Goal: Task Accomplishment & Management: Complete application form

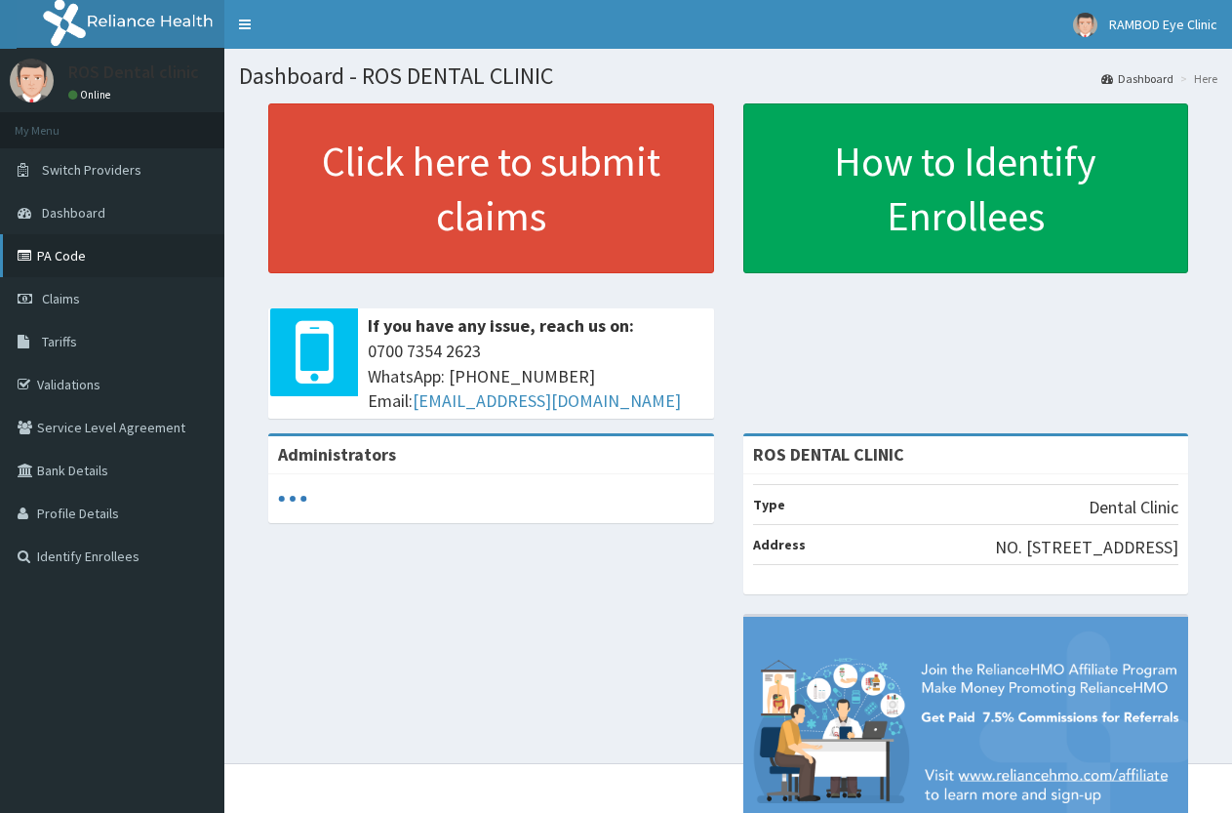
click at [80, 258] on link "PA Code" at bounding box center [112, 255] width 224 height 43
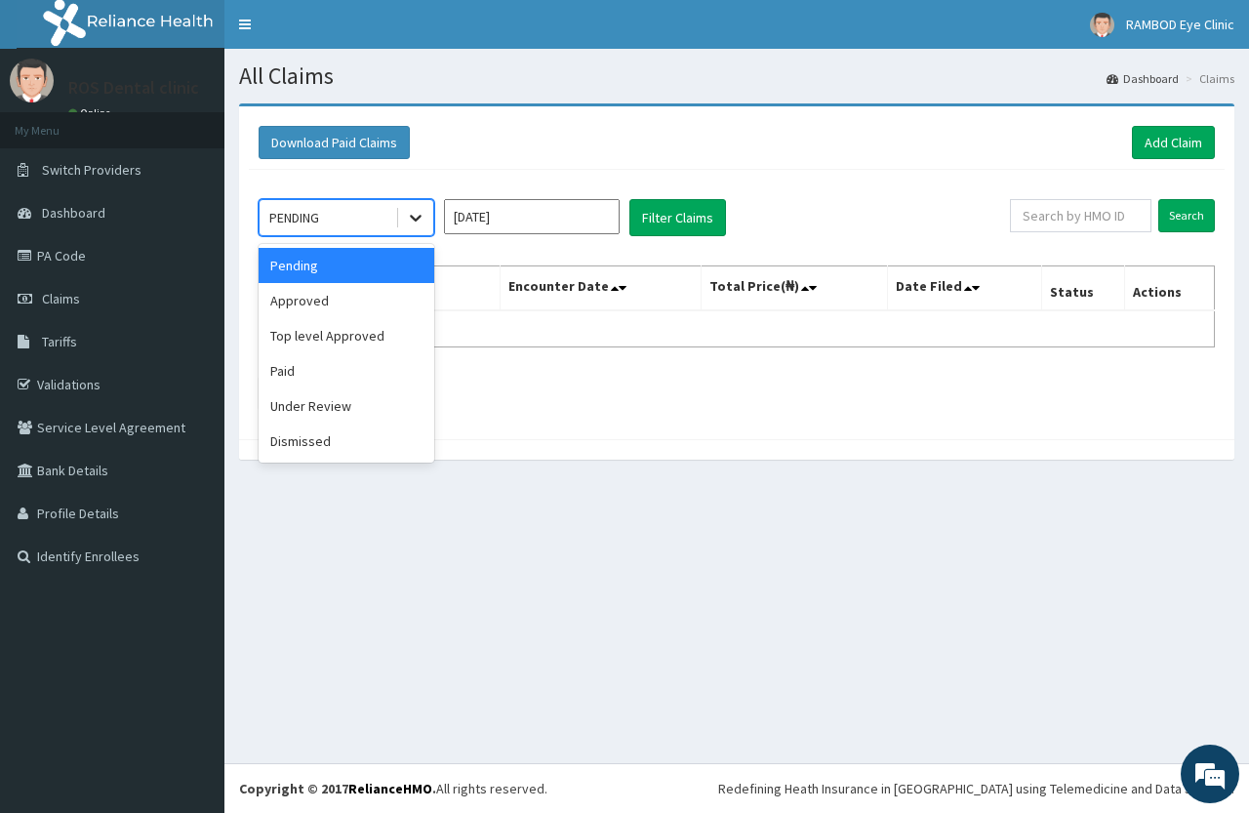
click at [406, 224] on icon at bounding box center [416, 218] width 20 height 20
click at [377, 298] on div "Approved" at bounding box center [346, 300] width 176 height 35
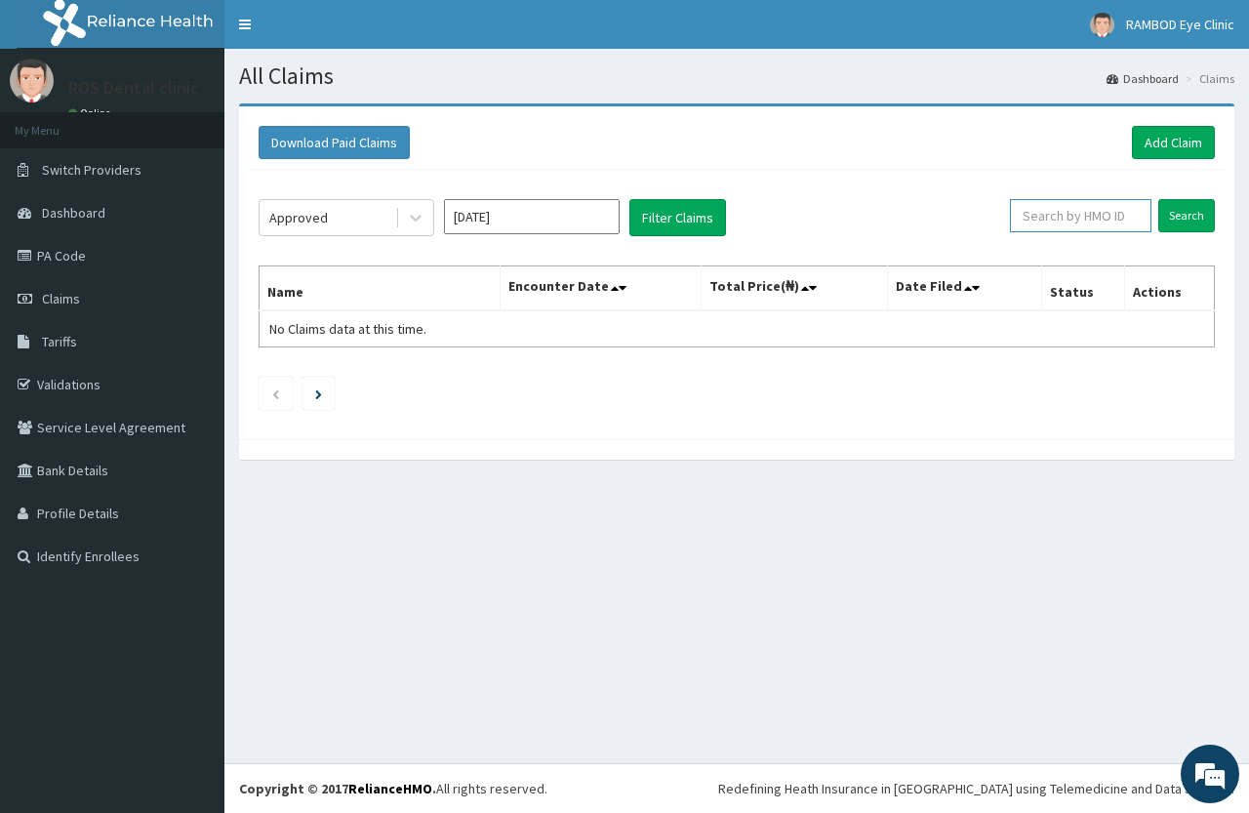
click at [1104, 229] on input "text" at bounding box center [1080, 215] width 141 height 33
click at [1097, 229] on input "text" at bounding box center [1080, 215] width 141 height 33
type input "hav/10061/b"
click at [1223, 218] on div "Approved Aug 2025 Filter Claims hav/10061/b Search Name Encounter Date Total Pr…" at bounding box center [736, 299] width 975 height 259
click at [1196, 214] on input "Search" at bounding box center [1186, 215] width 57 height 33
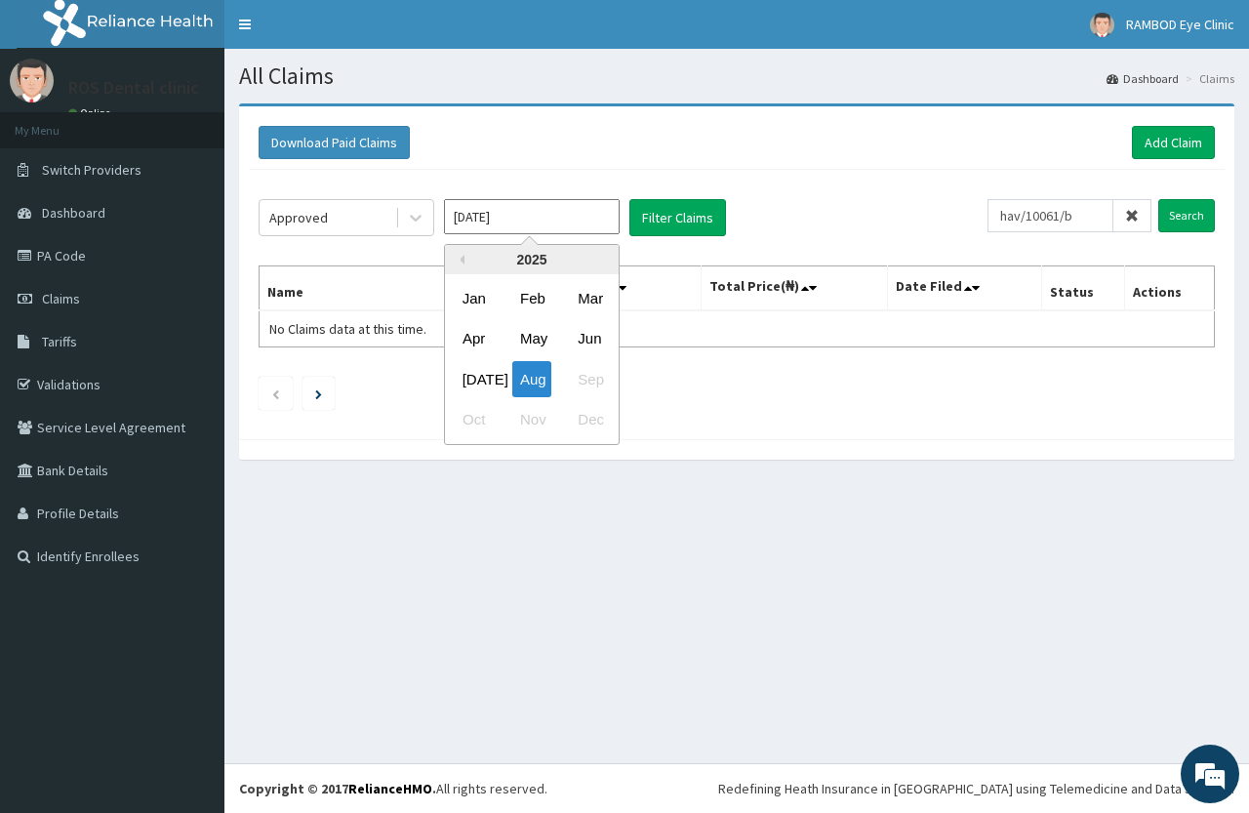
click at [556, 221] on input "[DATE]" at bounding box center [532, 216] width 176 height 35
click at [534, 367] on div "Aug" at bounding box center [531, 379] width 39 height 36
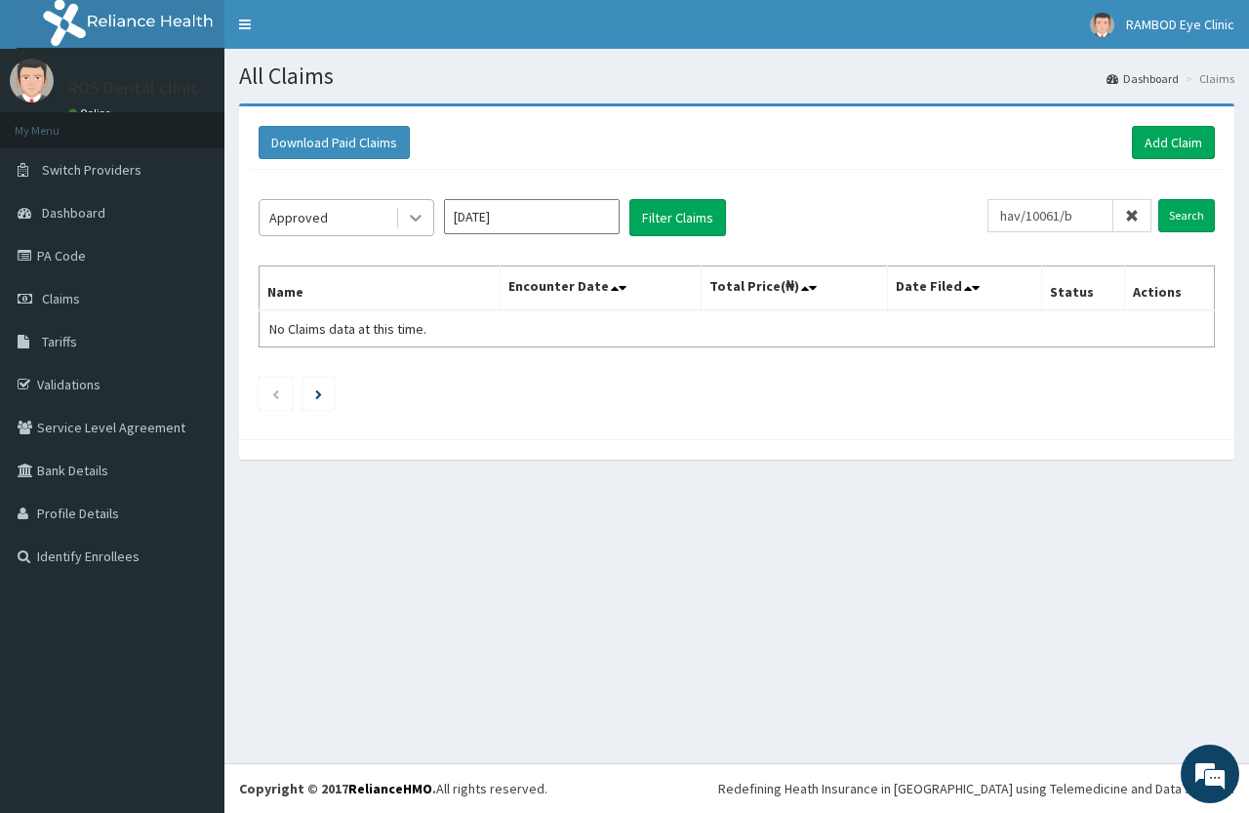
click at [424, 208] on icon at bounding box center [416, 218] width 20 height 20
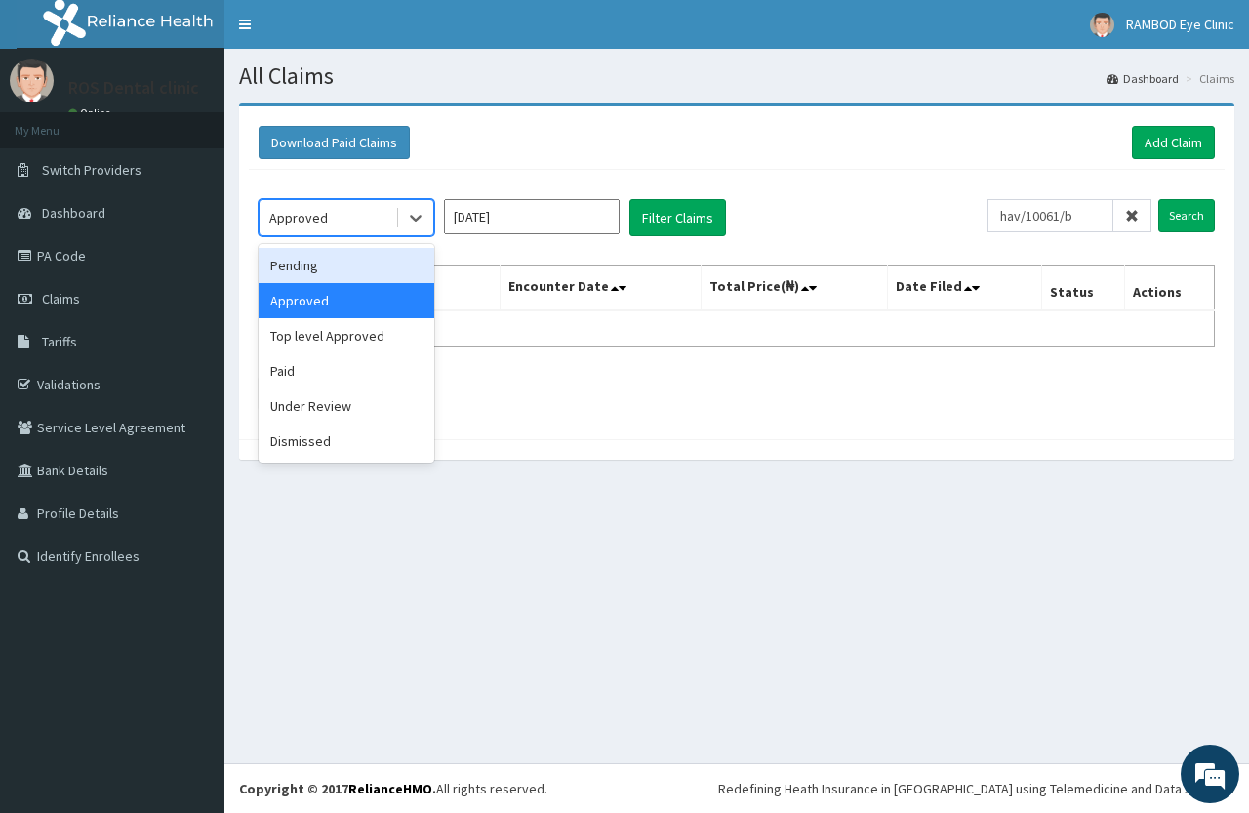
click at [365, 250] on div "Pending" at bounding box center [346, 265] width 176 height 35
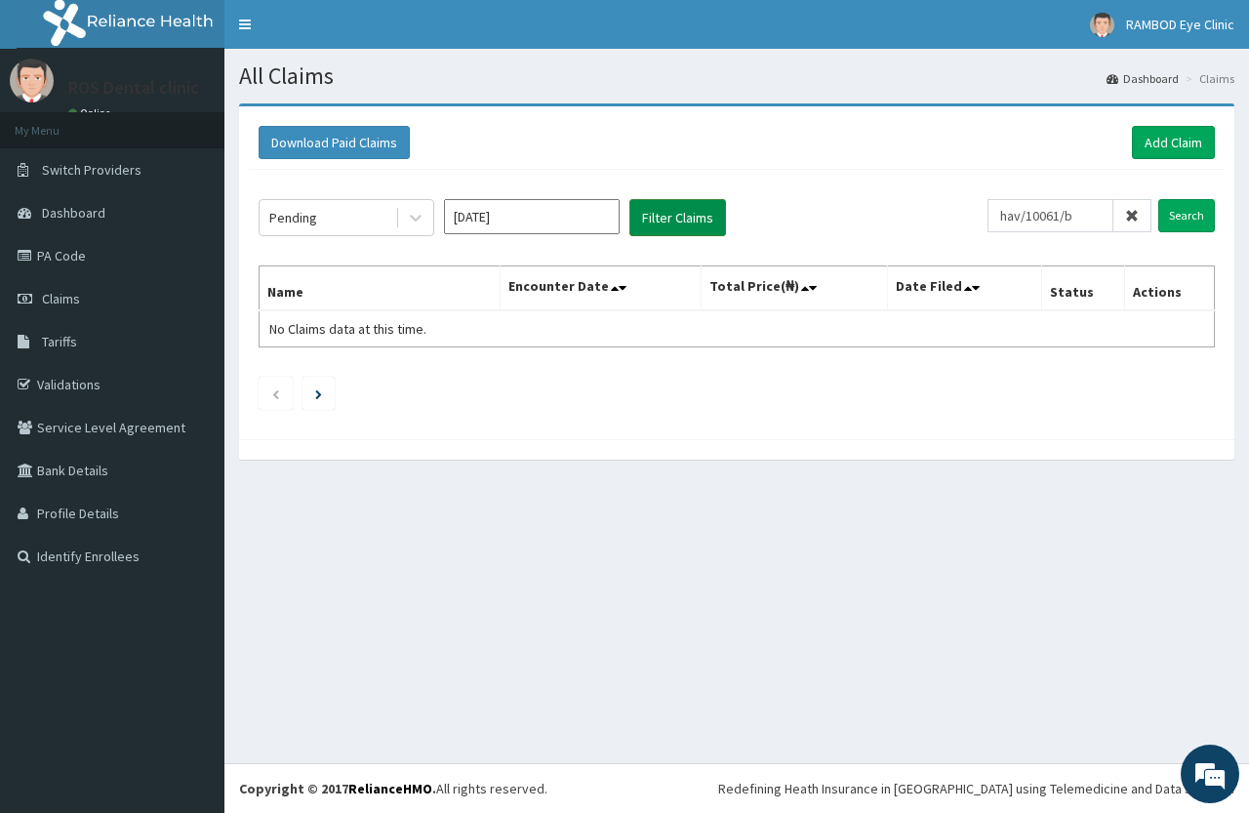
click at [674, 214] on button "Filter Claims" at bounding box center [677, 217] width 97 height 37
click at [1169, 232] on input "Search" at bounding box center [1186, 215] width 57 height 33
click at [101, 258] on link "PA Code" at bounding box center [112, 255] width 224 height 43
click at [105, 257] on link "PA Code" at bounding box center [112, 255] width 224 height 43
click at [1170, 133] on link "Add Claim" at bounding box center [1172, 142] width 83 height 33
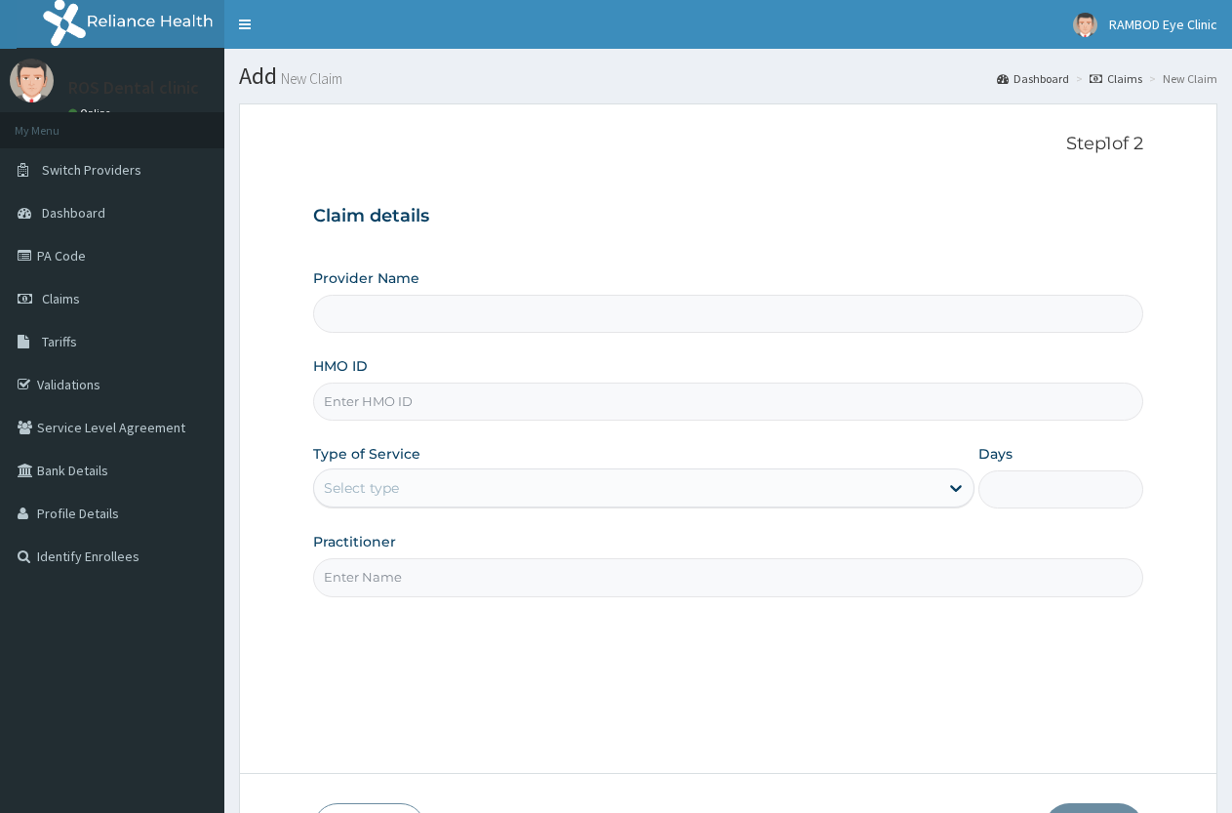
click at [574, 324] on input "Provider Name" at bounding box center [728, 314] width 830 height 38
type input "ROS DENTAL CLINIC"
click at [632, 306] on input "ROS DENTAL CLINIC" at bounding box center [728, 314] width 830 height 38
drag, startPoint x: 554, startPoint y: 389, endPoint x: 540, endPoint y: 388, distance: 13.7
click at [553, 389] on input "HMO ID" at bounding box center [728, 401] width 830 height 38
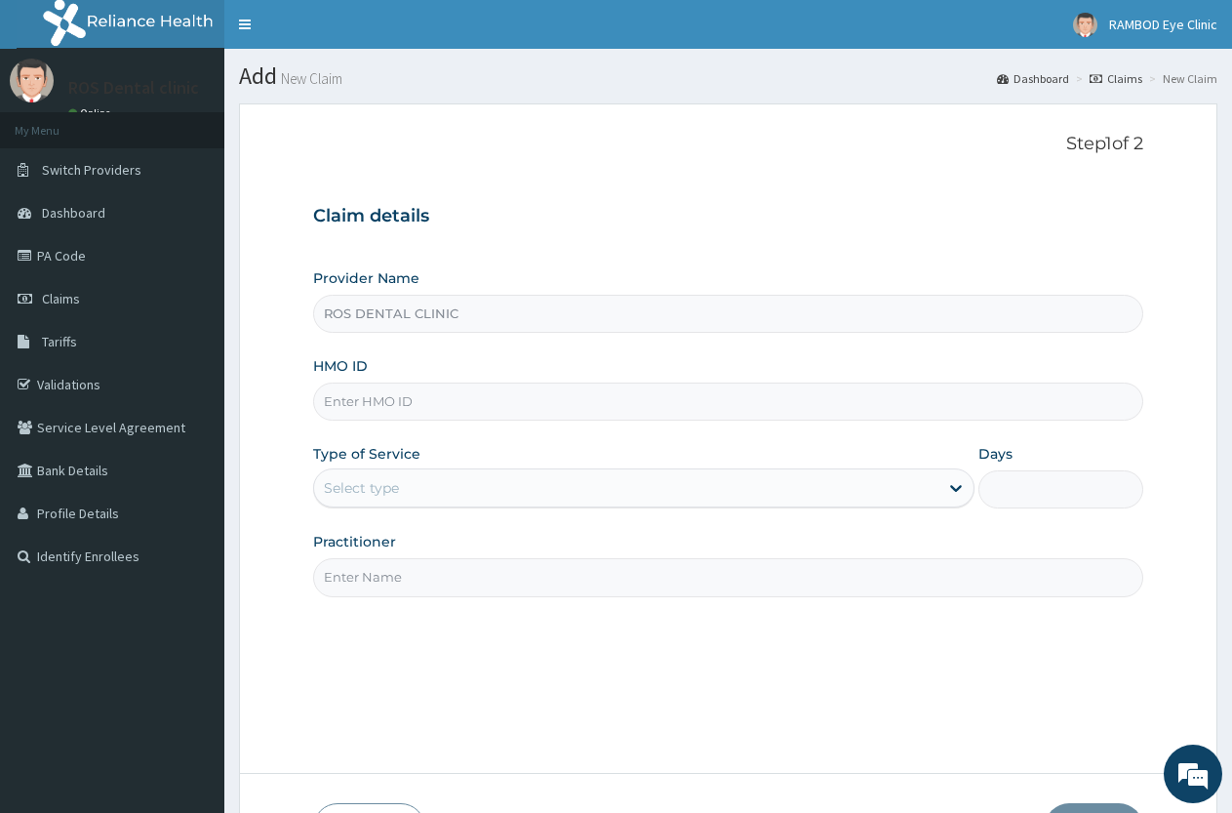
type input "m"
type input "hav/10061/b"
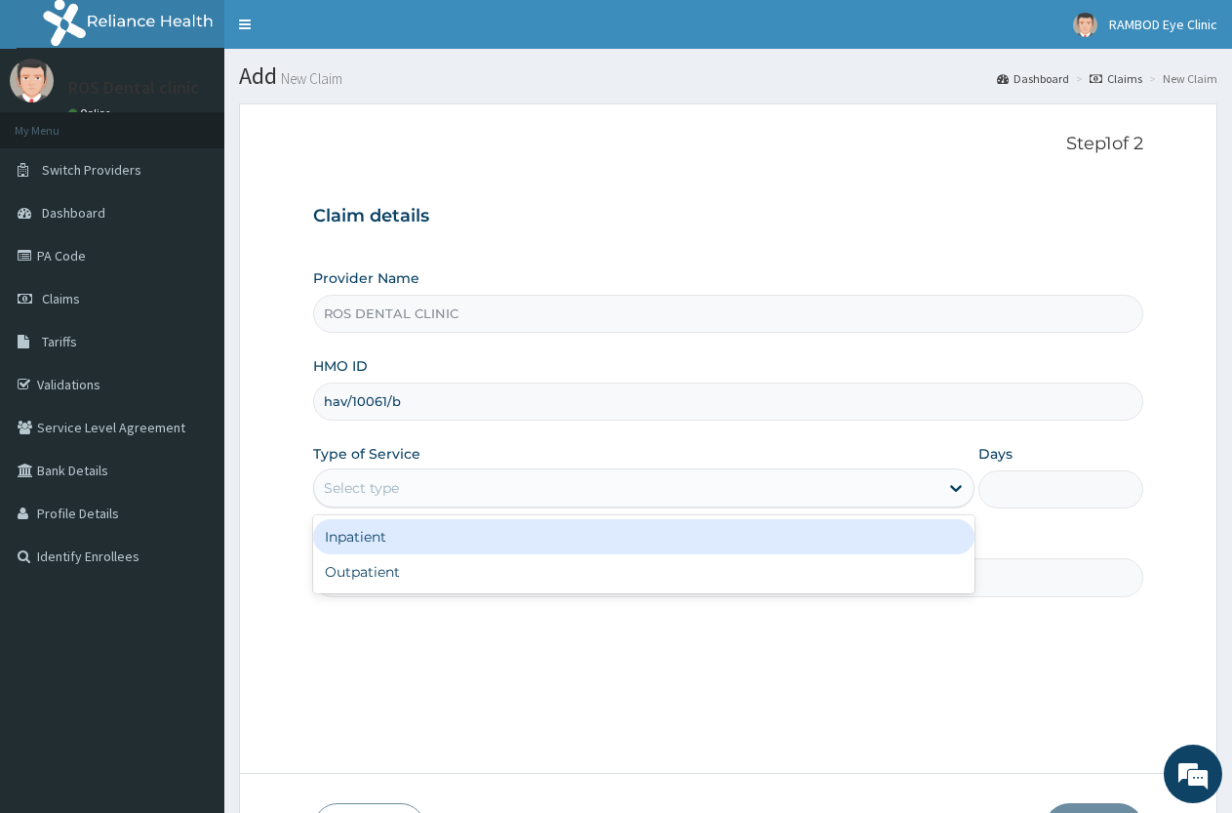
click at [640, 484] on div "Select type" at bounding box center [625, 487] width 623 height 31
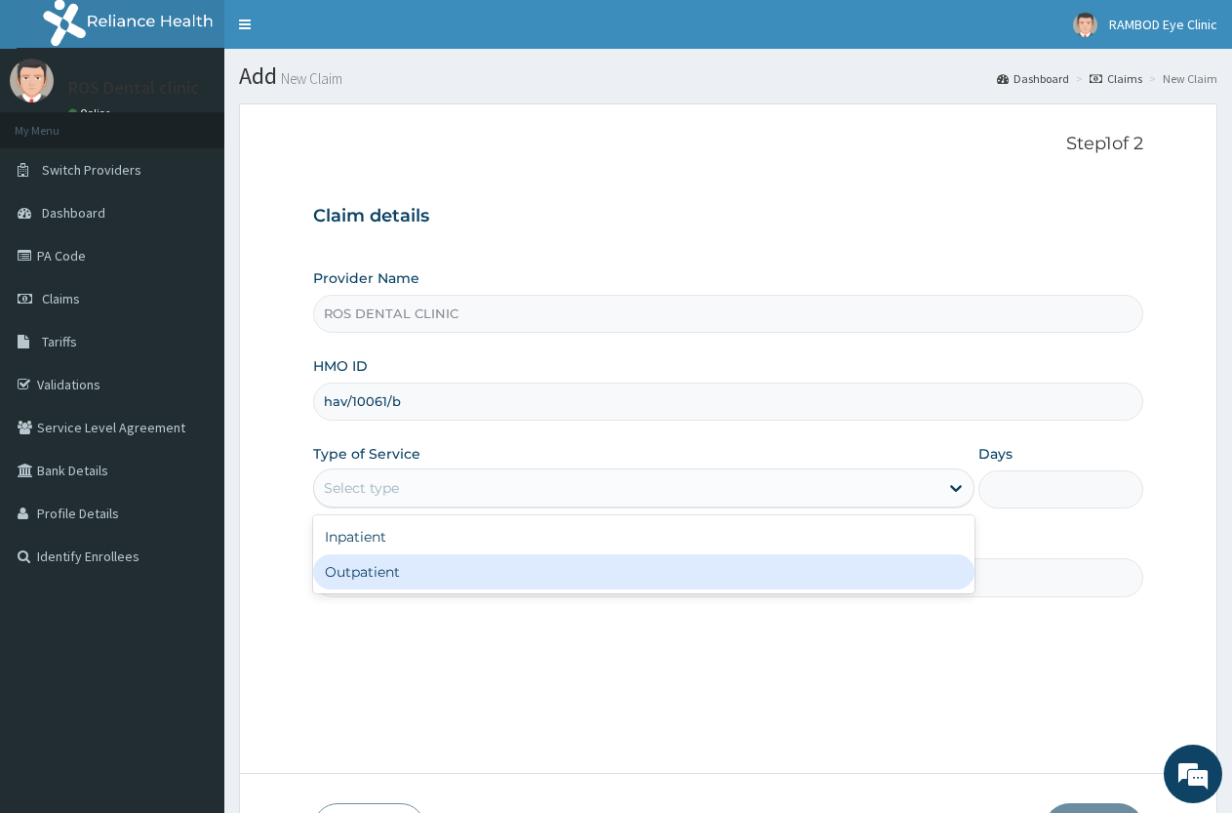
click at [607, 573] on div "Outpatient" at bounding box center [643, 571] width 660 height 35
type input "1"
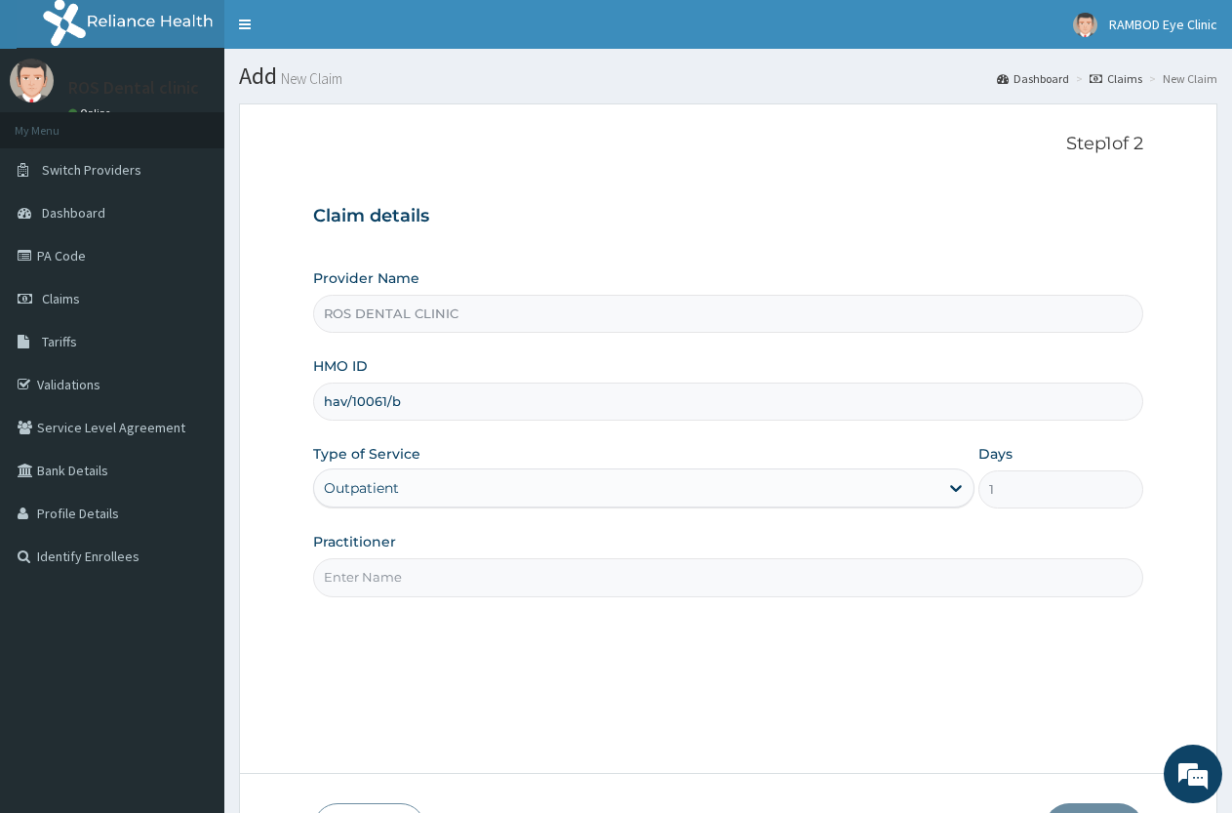
drag, startPoint x: 788, startPoint y: 561, endPoint x: 781, endPoint y: 569, distance: 10.4
click at [785, 563] on input "Practitioner" at bounding box center [728, 577] width 830 height 38
type input "[PERSON_NAME]"
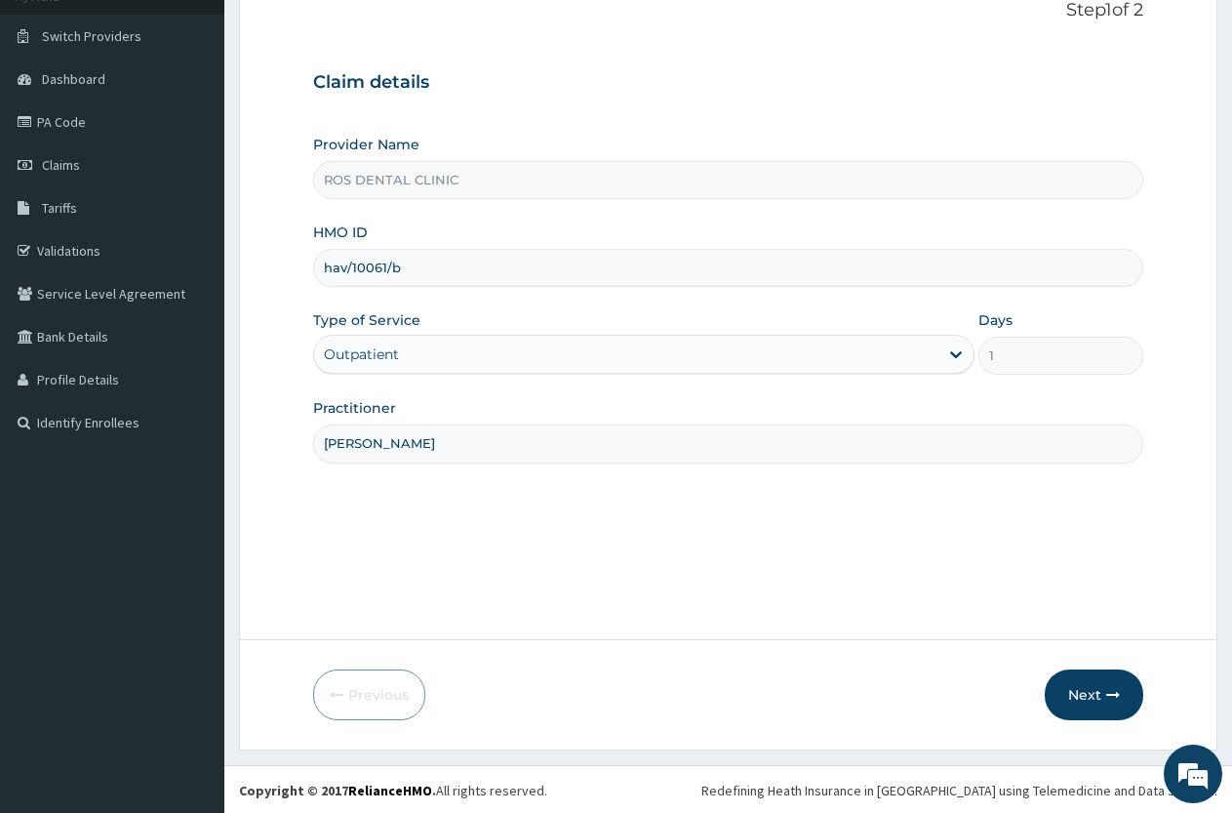
scroll to position [136, 0]
click at [1054, 685] on button "Next" at bounding box center [1094, 692] width 99 height 51
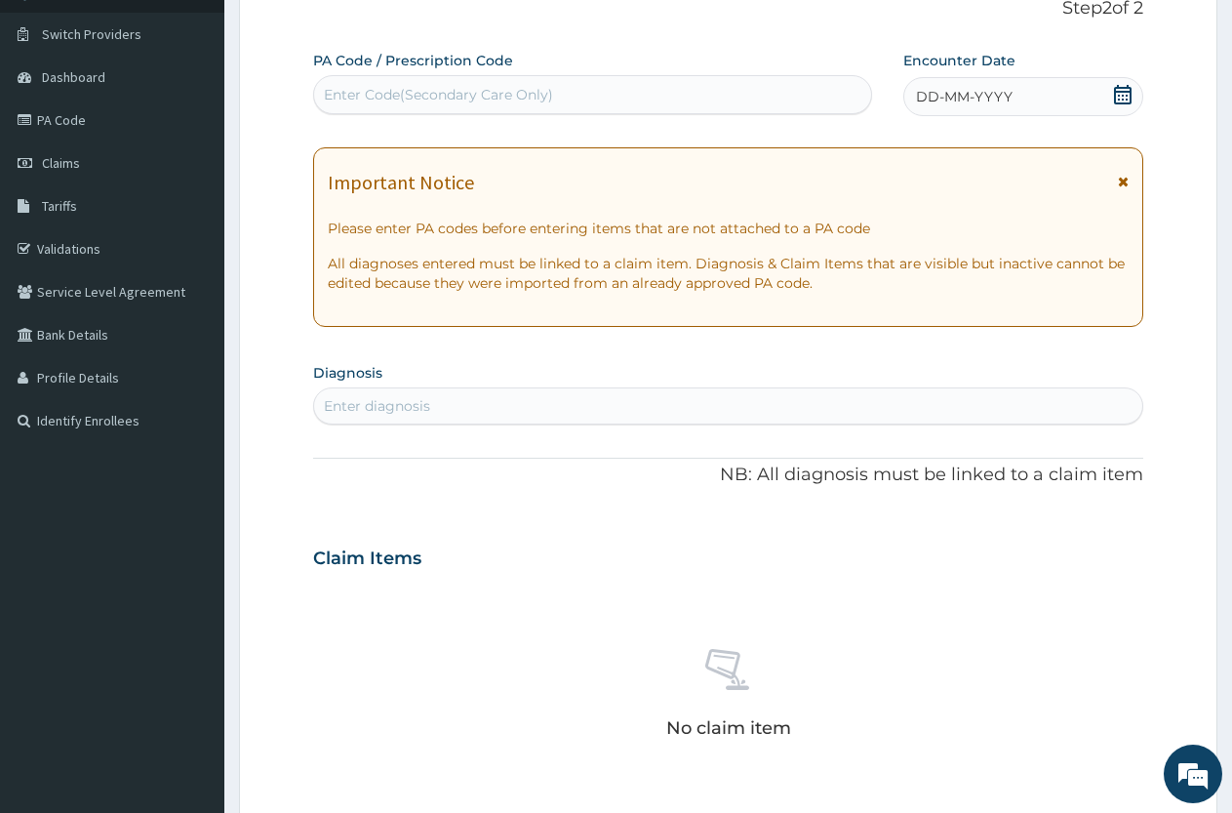
click at [509, 101] on div "Enter Code(Secondary Care Only)" at bounding box center [438, 95] width 229 height 20
drag, startPoint x: 509, startPoint y: 100, endPoint x: 56, endPoint y: 121, distance: 454.0
click at [56, 121] on link "PA Code" at bounding box center [112, 120] width 224 height 43
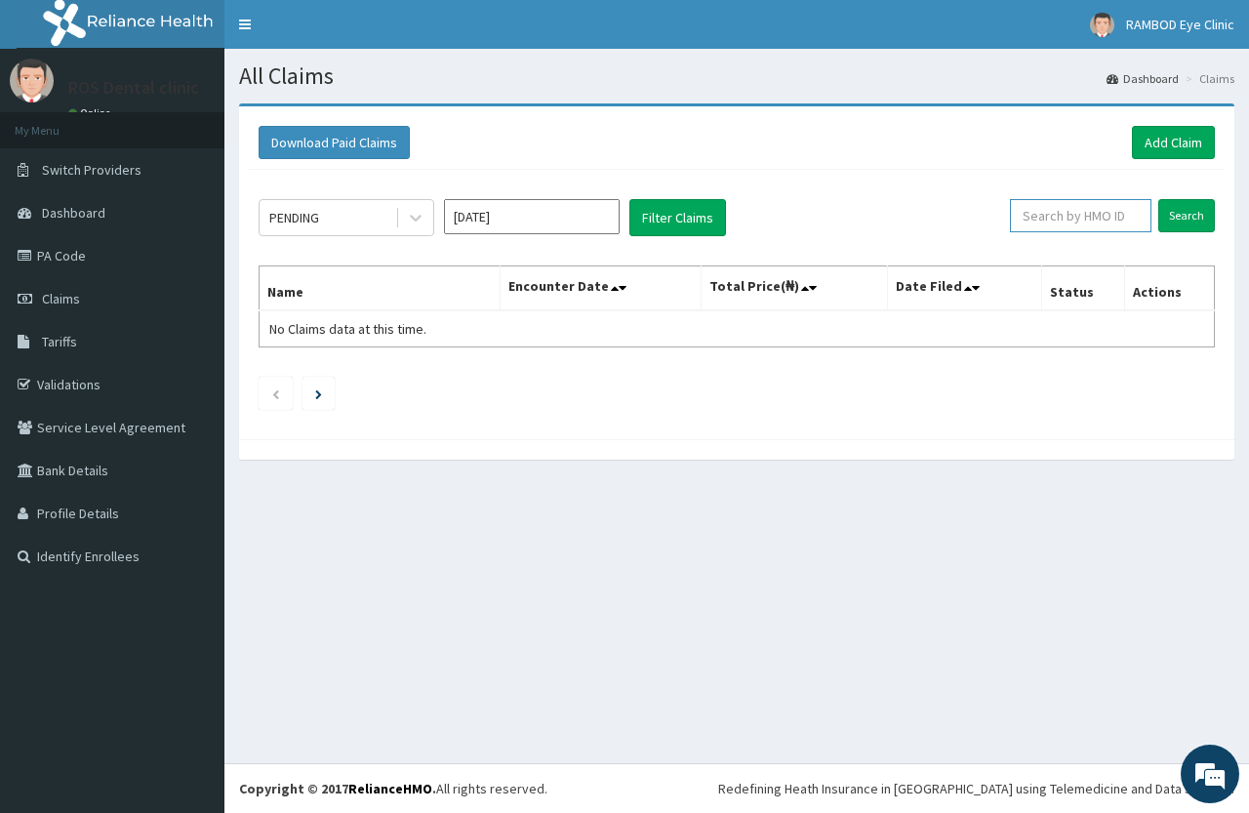
click at [1119, 220] on input "text" at bounding box center [1080, 215] width 141 height 33
click at [1150, 146] on link "Add Claim" at bounding box center [1172, 142] width 83 height 33
click at [1085, 229] on input "text" at bounding box center [1080, 215] width 141 height 33
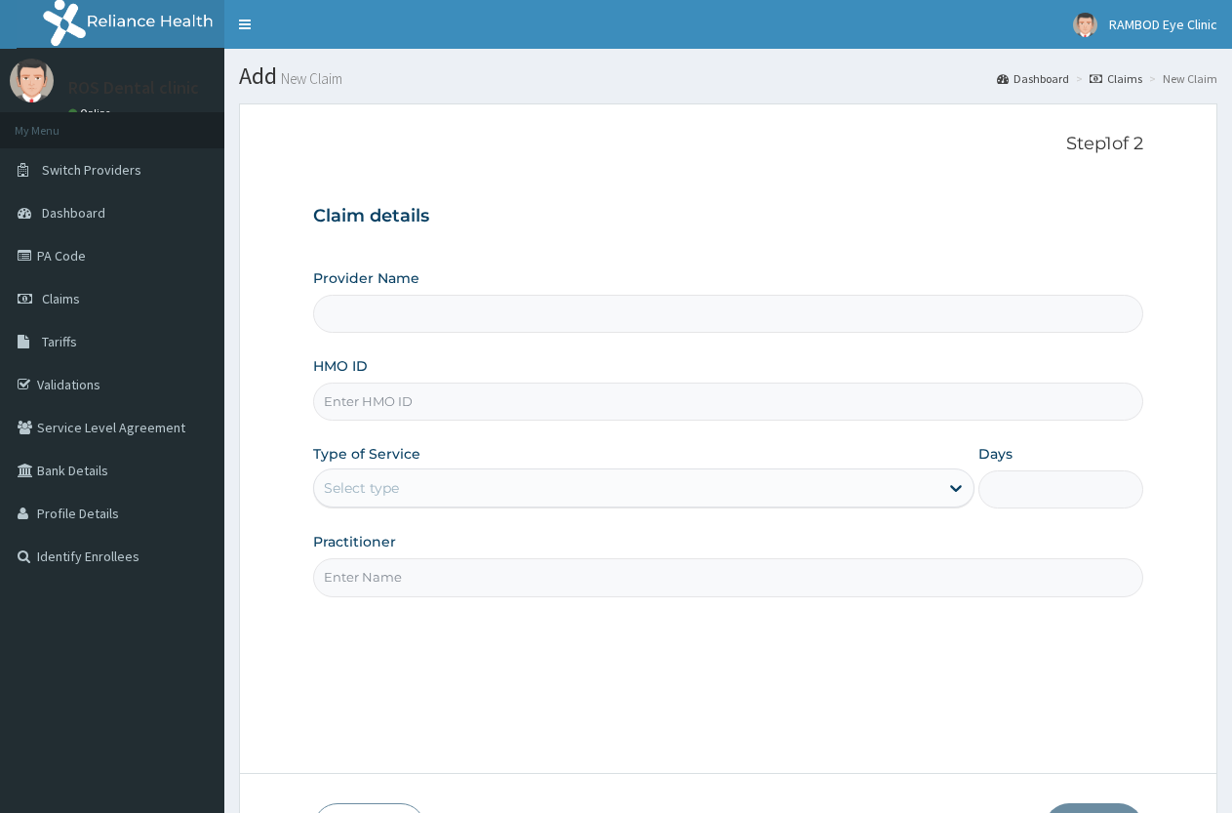
type input "ROS DENTAL CLINIC"
click at [742, 386] on input "HMO ID" at bounding box center [728, 401] width 830 height 38
type input "hav/10061/b"
click at [489, 514] on div "Provider Name ROS DENTAL CLINIC HMO ID hav/10061/b Type of Service Select type …" at bounding box center [728, 432] width 830 height 328
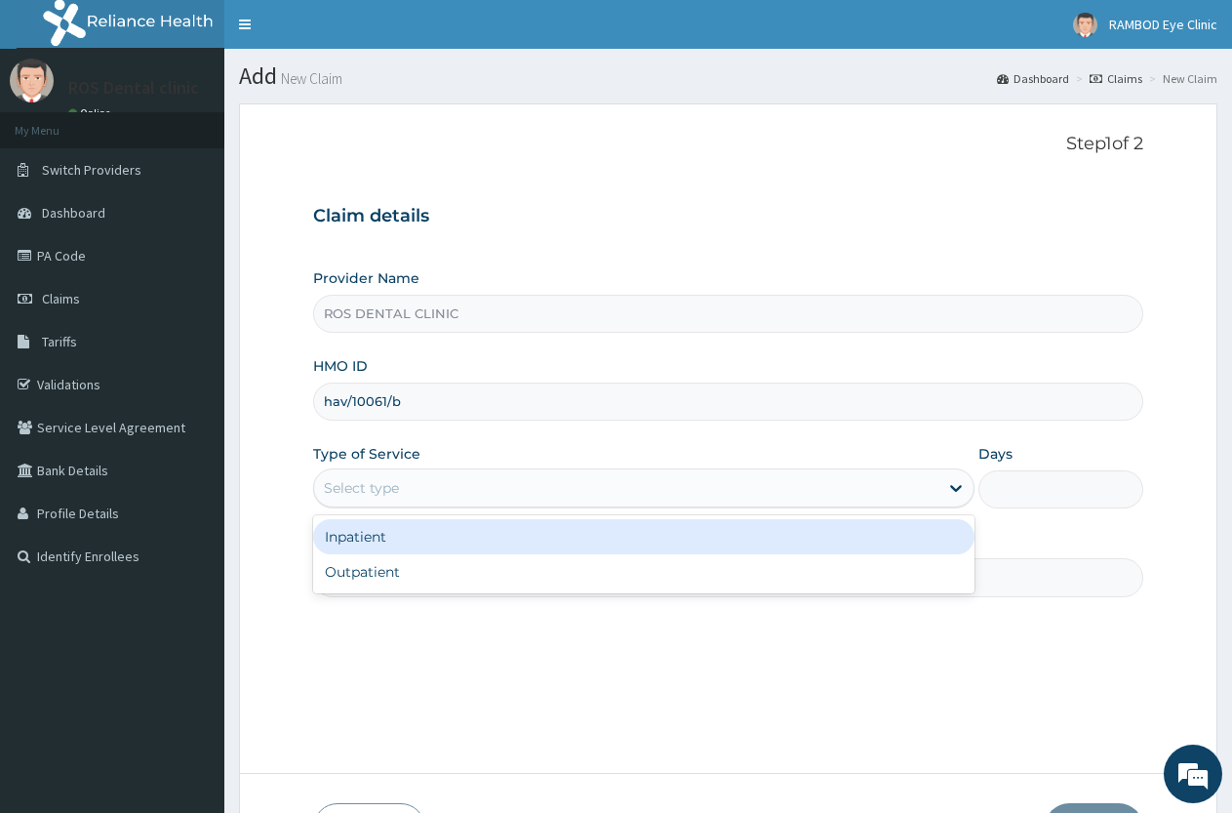
click at [498, 487] on div "Select type" at bounding box center [625, 487] width 623 height 31
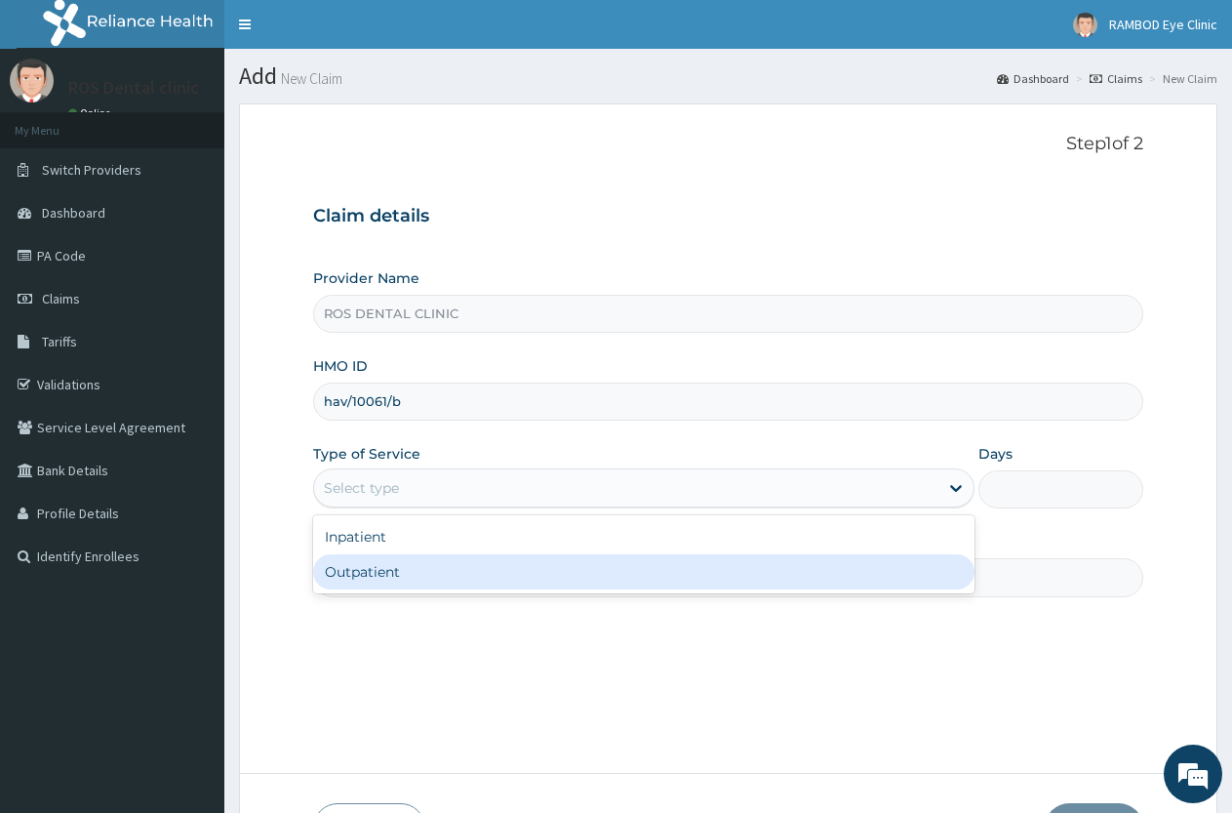
click at [476, 588] on div "Outpatient" at bounding box center [643, 571] width 660 height 35
type input "1"
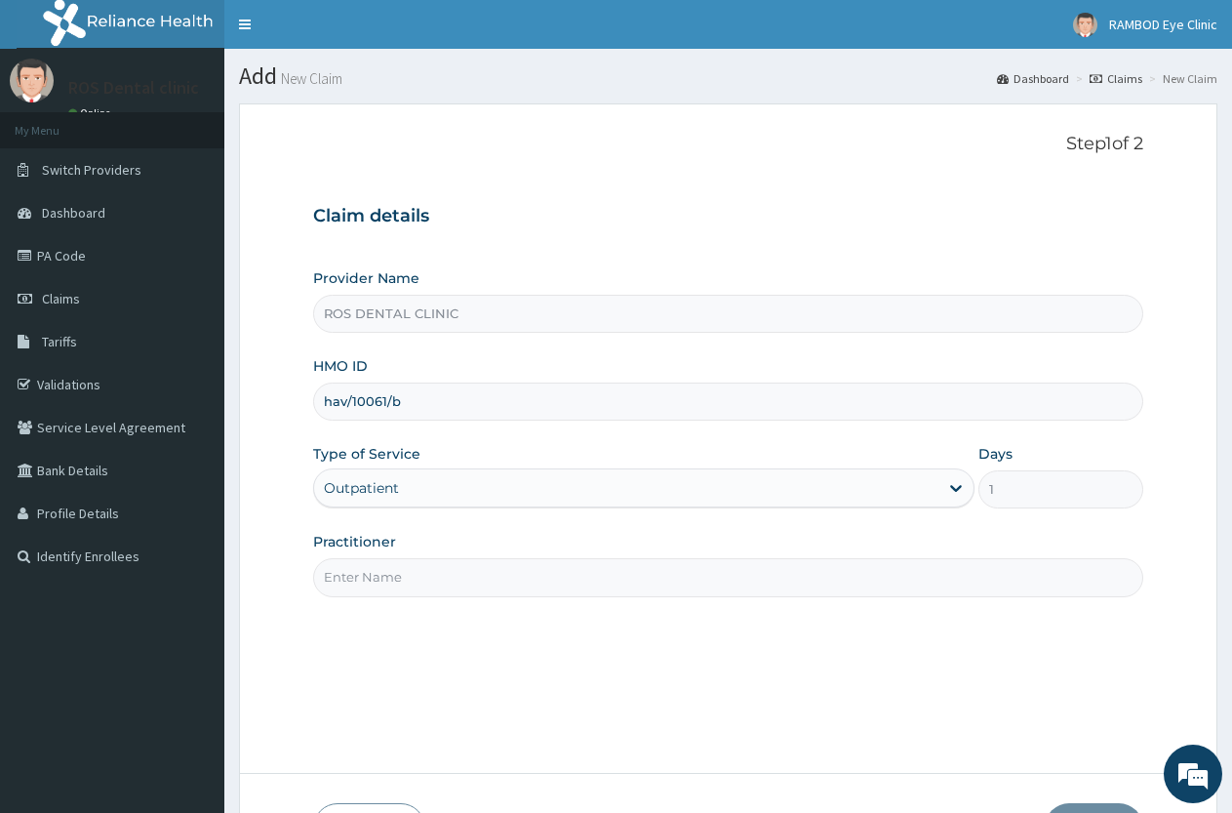
click at [497, 586] on input "Practitioner" at bounding box center [728, 577] width 830 height 38
type input "DR TARI-PETERS ABIYOU"
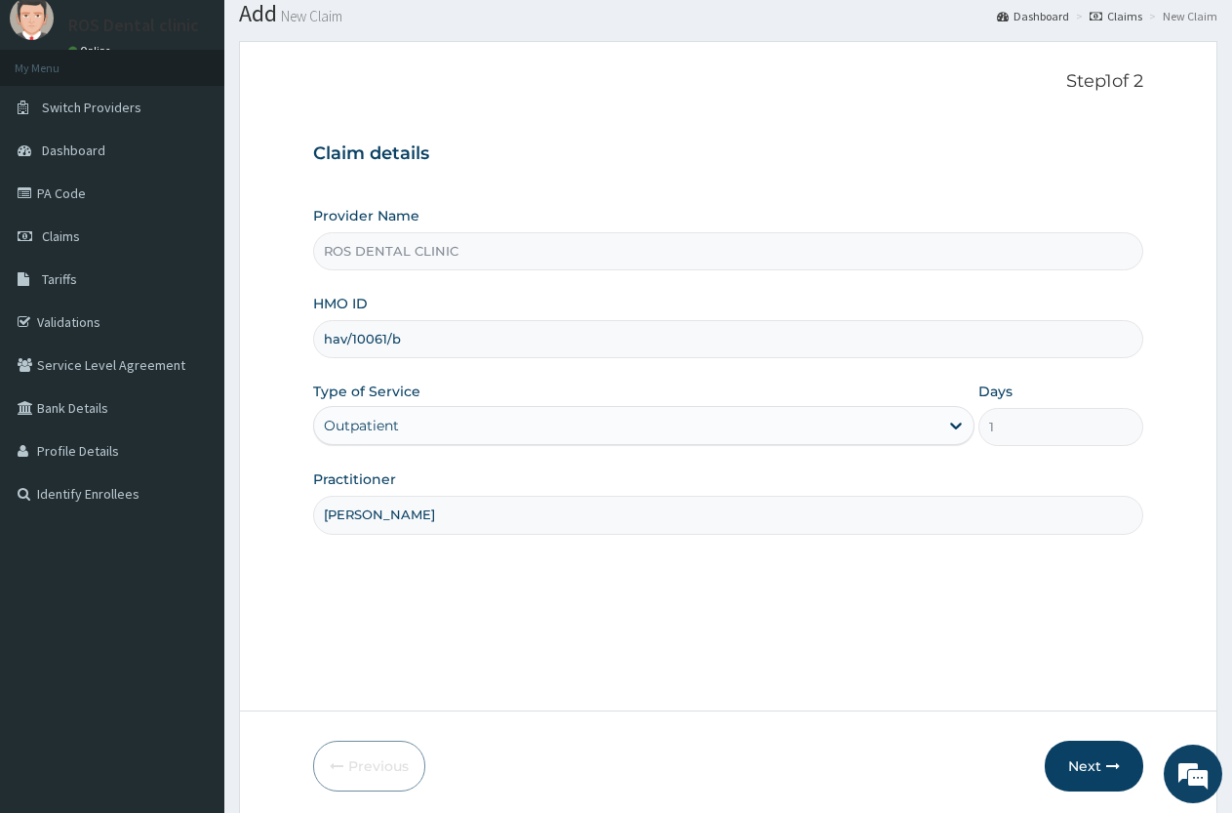
scroll to position [136, 0]
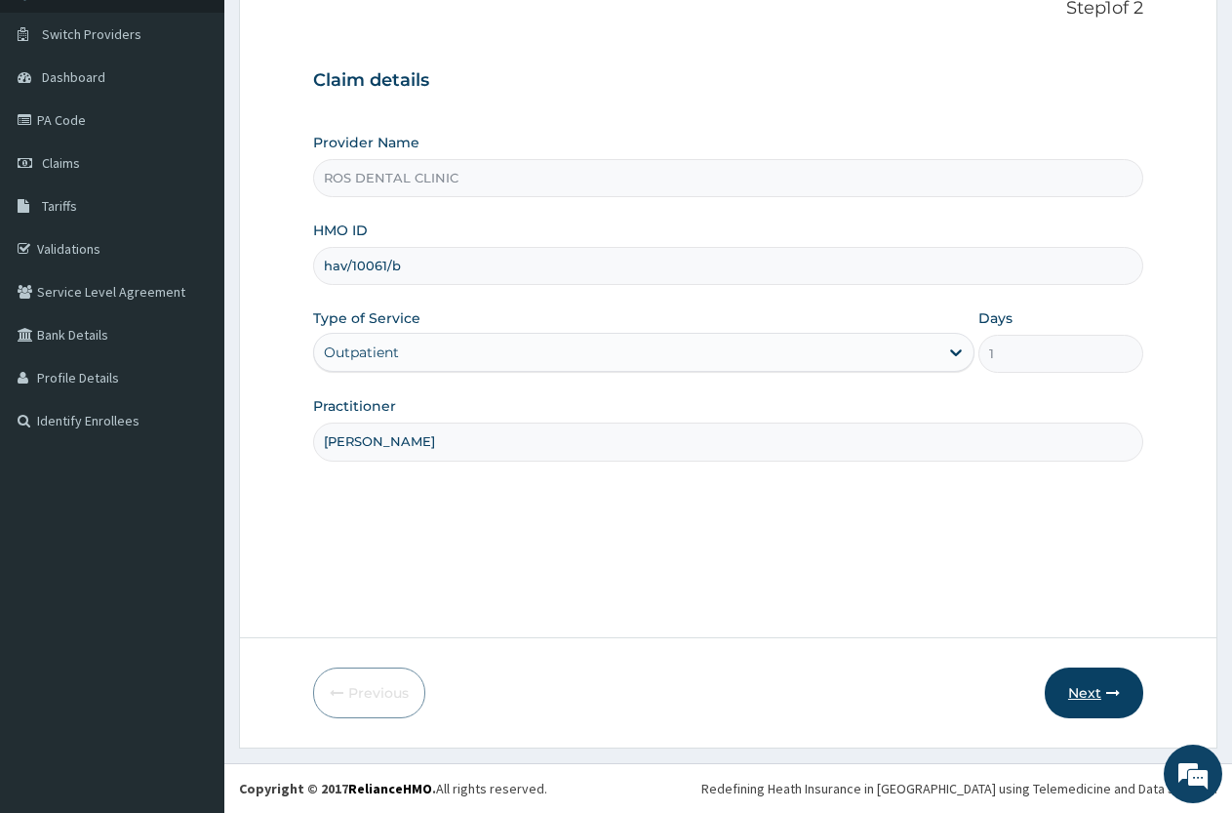
click at [1073, 678] on button "Next" at bounding box center [1094, 692] width 99 height 51
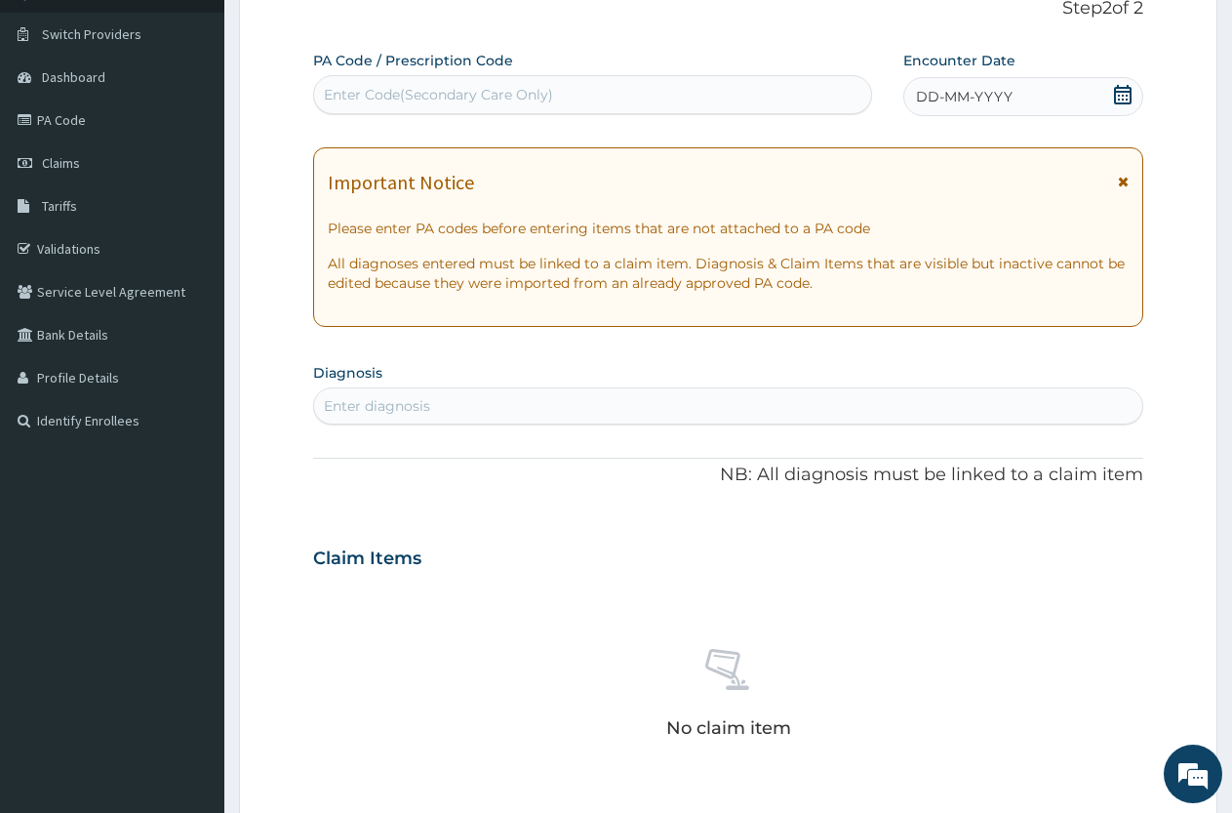
click at [386, 72] on div "PA Code / Prescription Code Enter Code(Secondary Care Only)" at bounding box center [592, 82] width 559 height 63
click at [347, 106] on div "Enter Code(Secondary Care Only)" at bounding box center [592, 94] width 557 height 31
type input "PA/37C938"
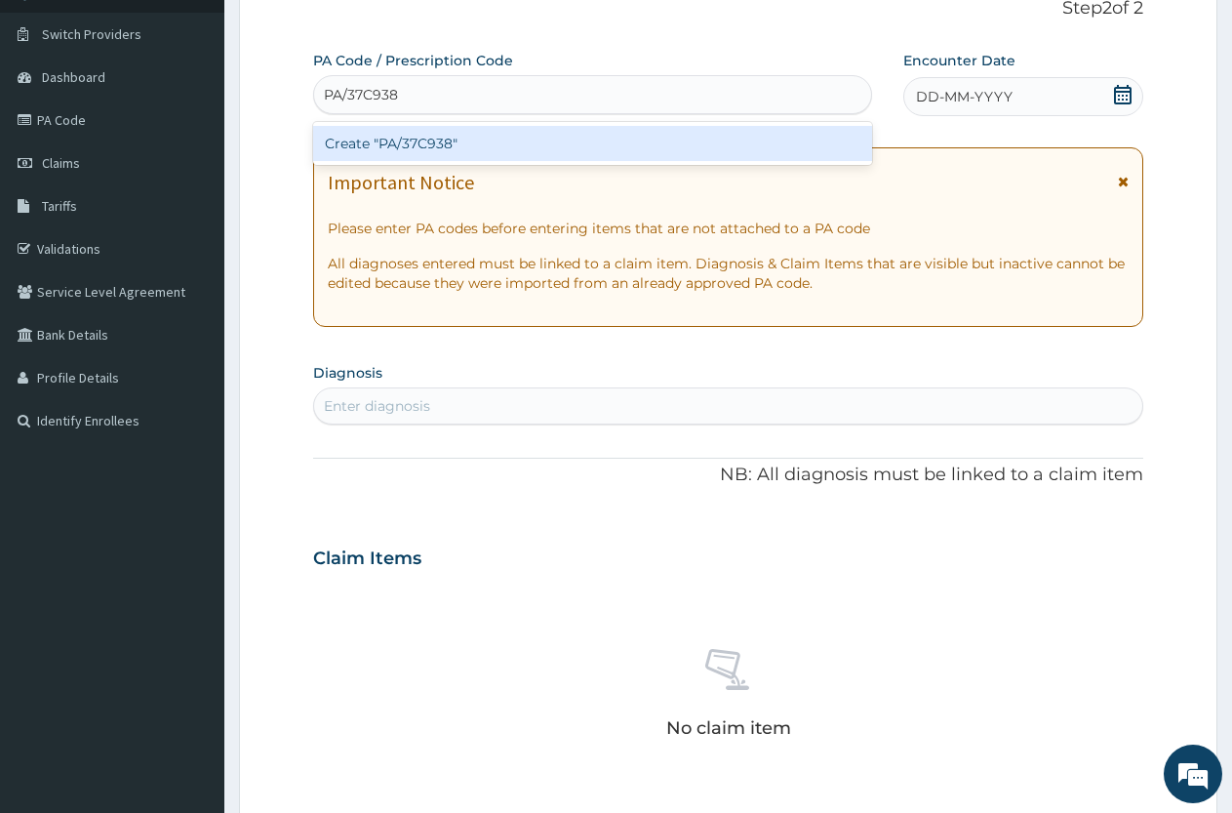
click at [438, 143] on div "Create "PA/37C938"" at bounding box center [592, 143] width 559 height 35
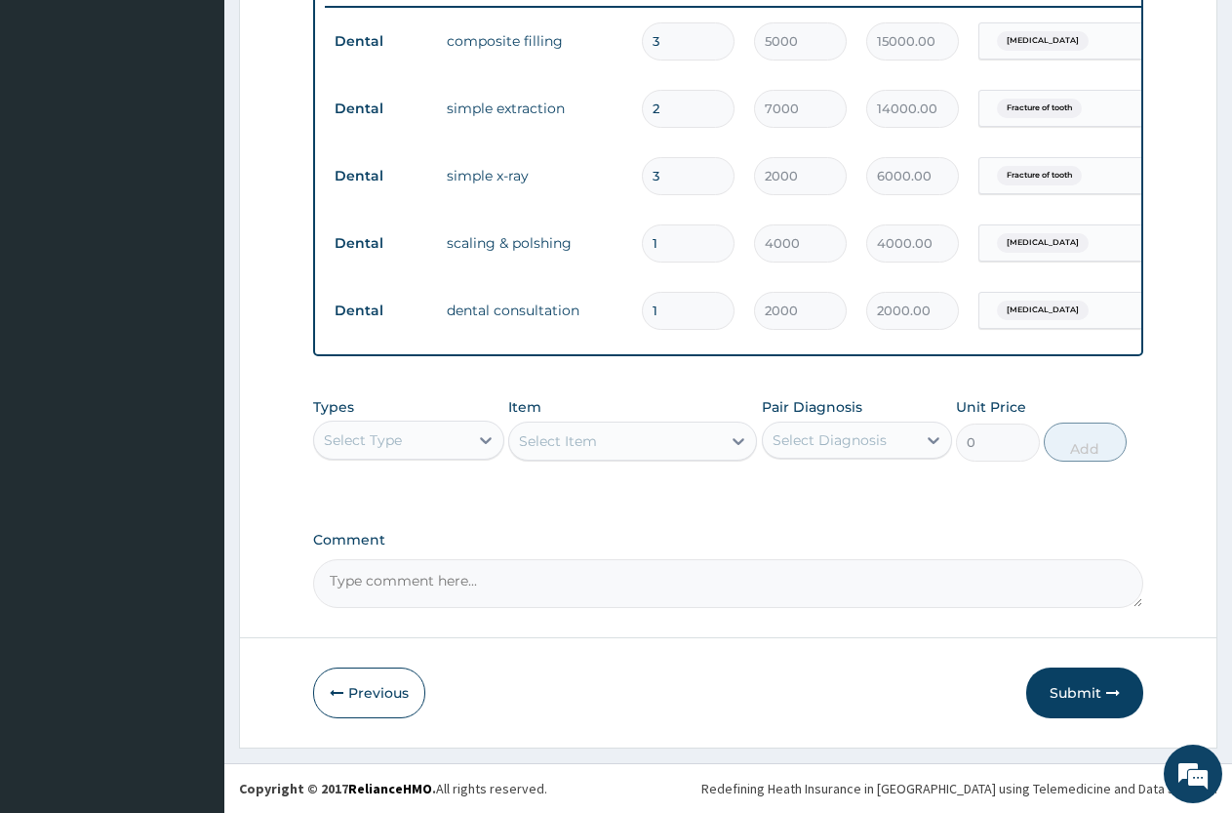
scroll to position [674, 0]
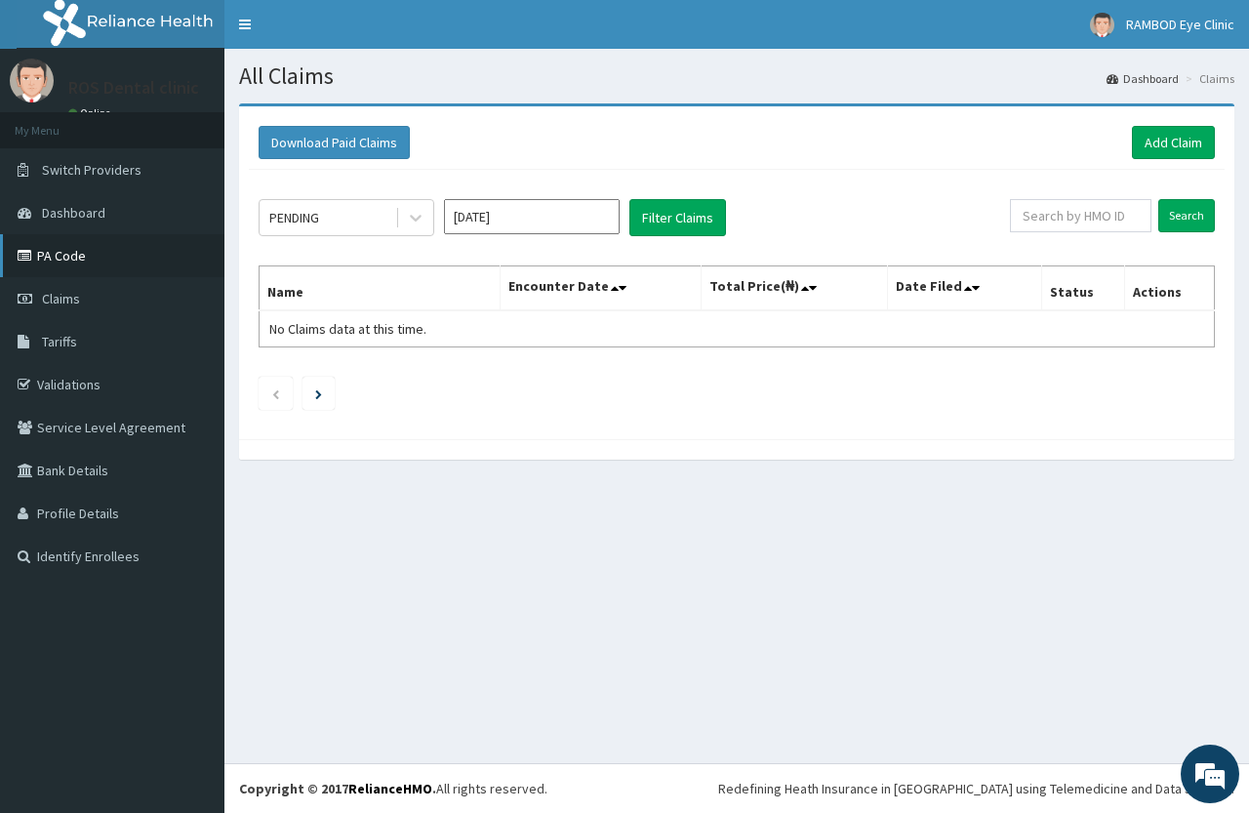
click at [71, 265] on link "PA Code" at bounding box center [112, 255] width 224 height 43
